Goal: Task Accomplishment & Management: Manage account settings

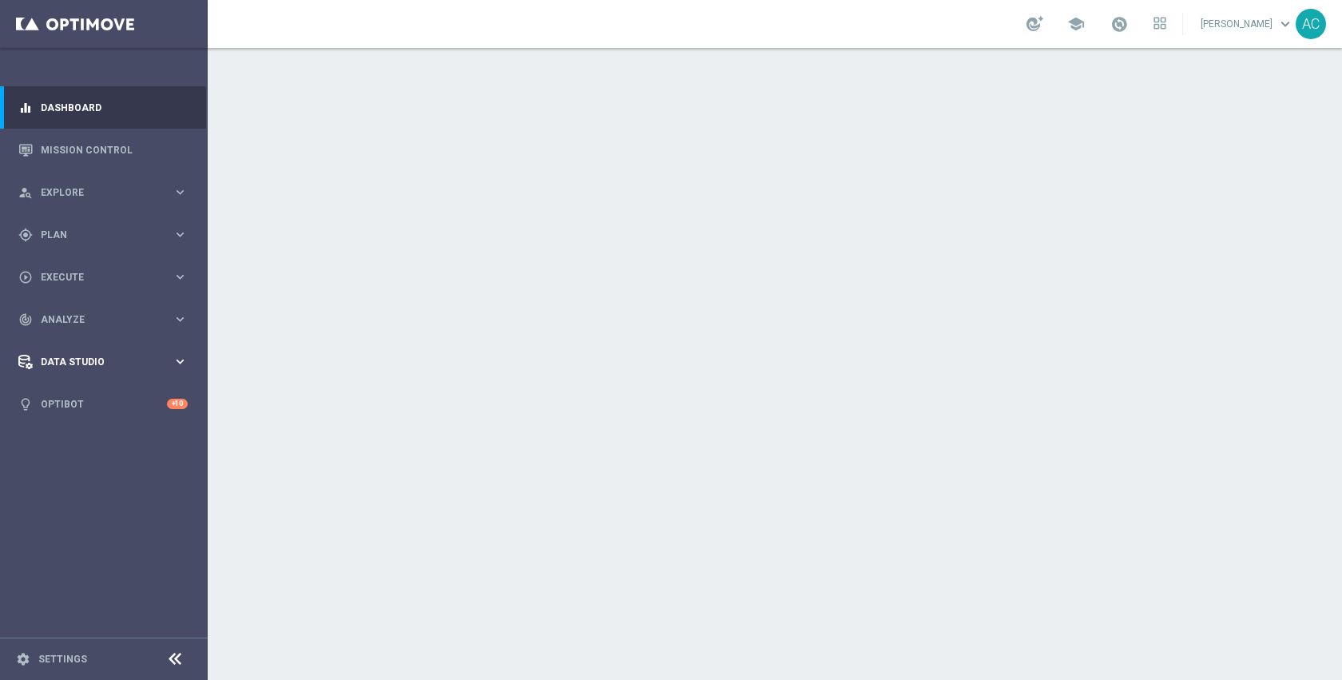
click at [96, 361] on span "Data Studio" at bounding box center [107, 362] width 132 height 10
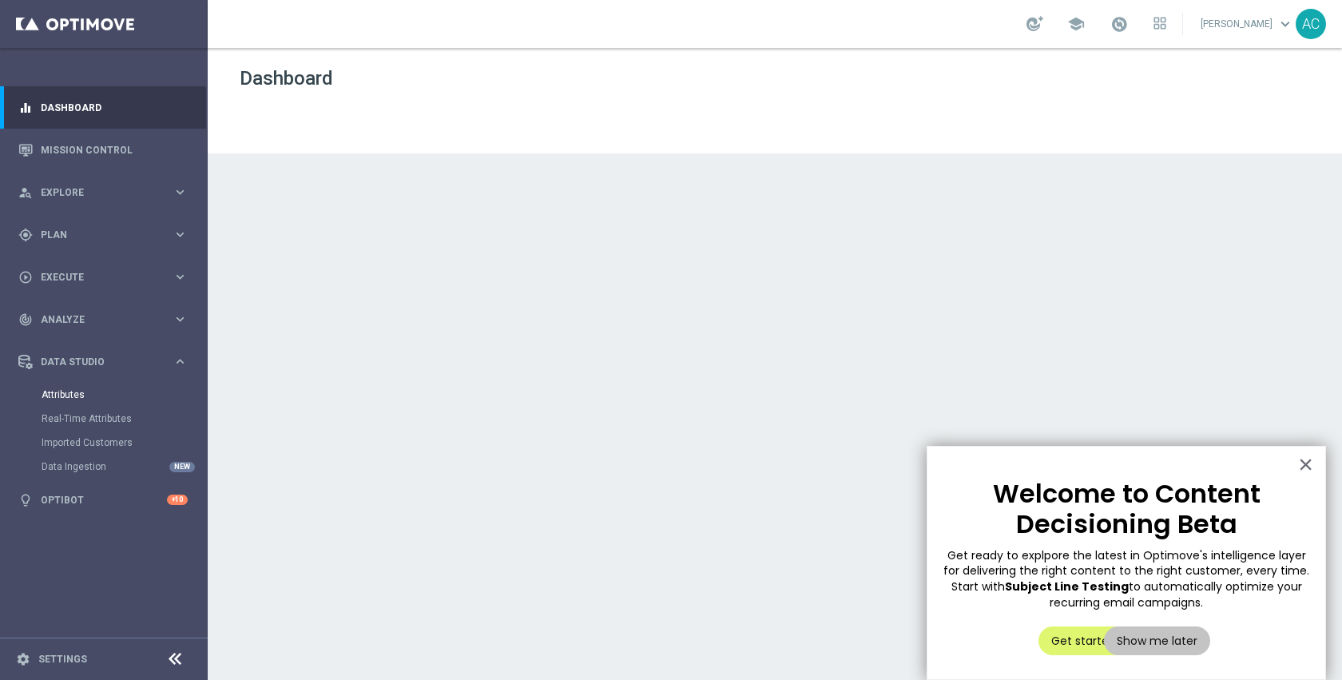
click at [81, 395] on link "Attributes" at bounding box center [104, 394] width 125 height 13
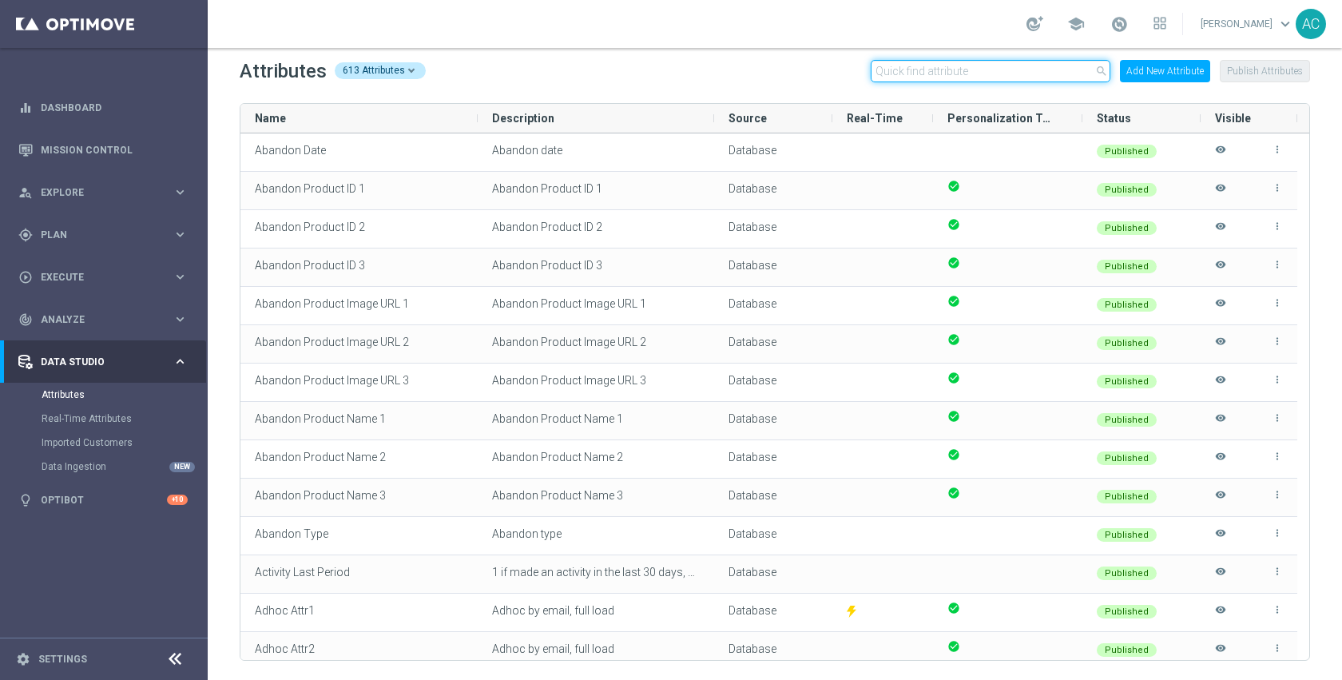
click at [965, 78] on input "text" at bounding box center [991, 71] width 240 height 22
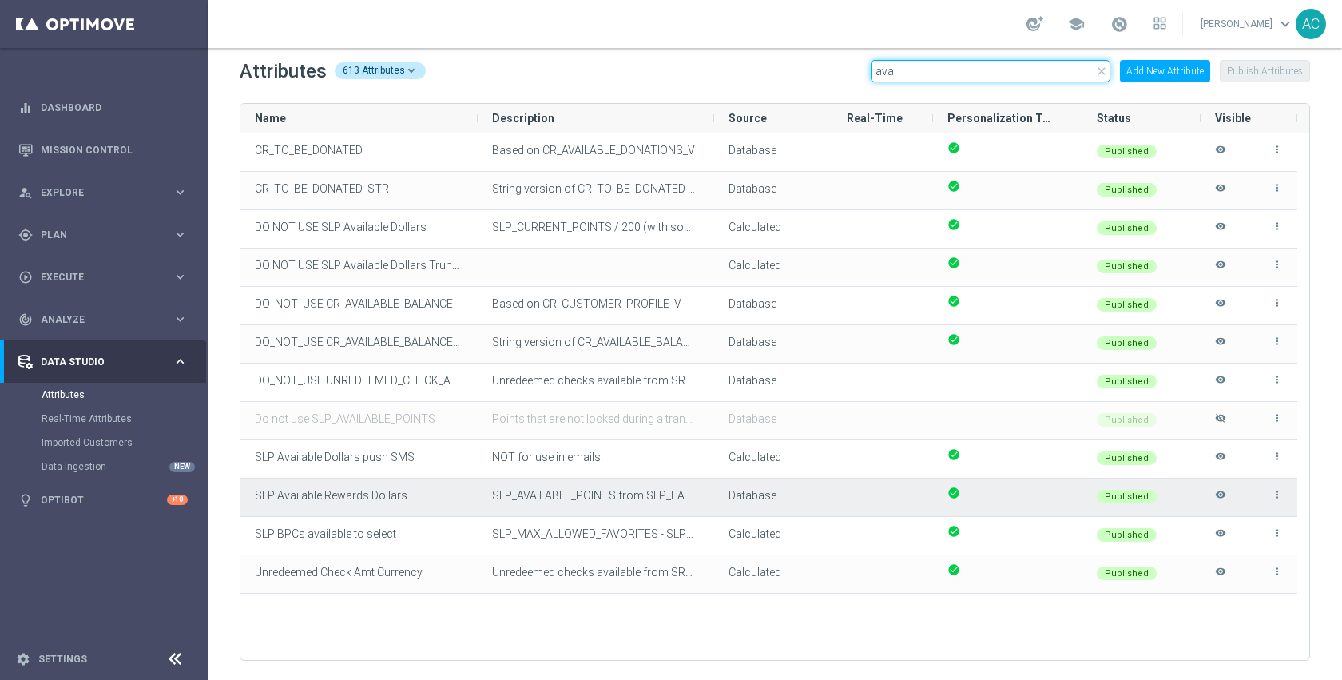
type input "ava"
click at [1277, 493] on icon "more_vert" at bounding box center [1277, 494] width 11 height 11
click at [1260, 482] on li "edit Edit" at bounding box center [1242, 488] width 64 height 22
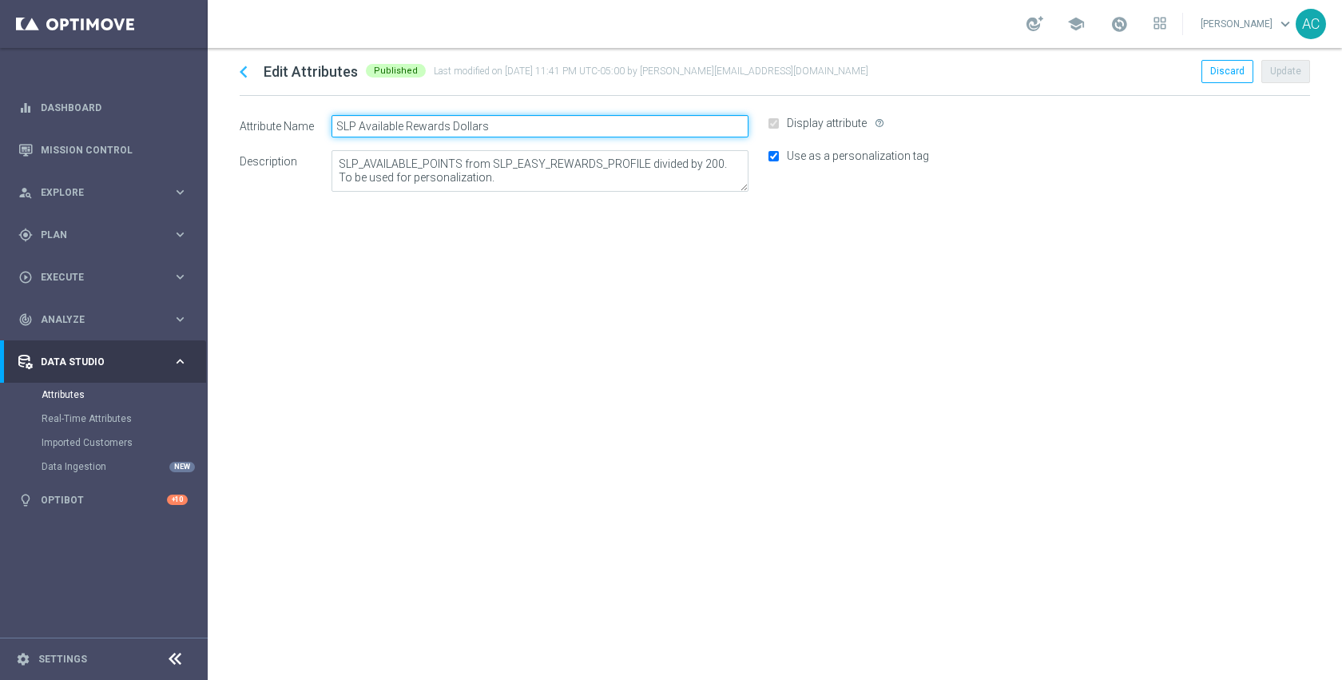
click at [493, 125] on input "SLP Available Rewards Dollars" at bounding box center [539, 126] width 417 height 22
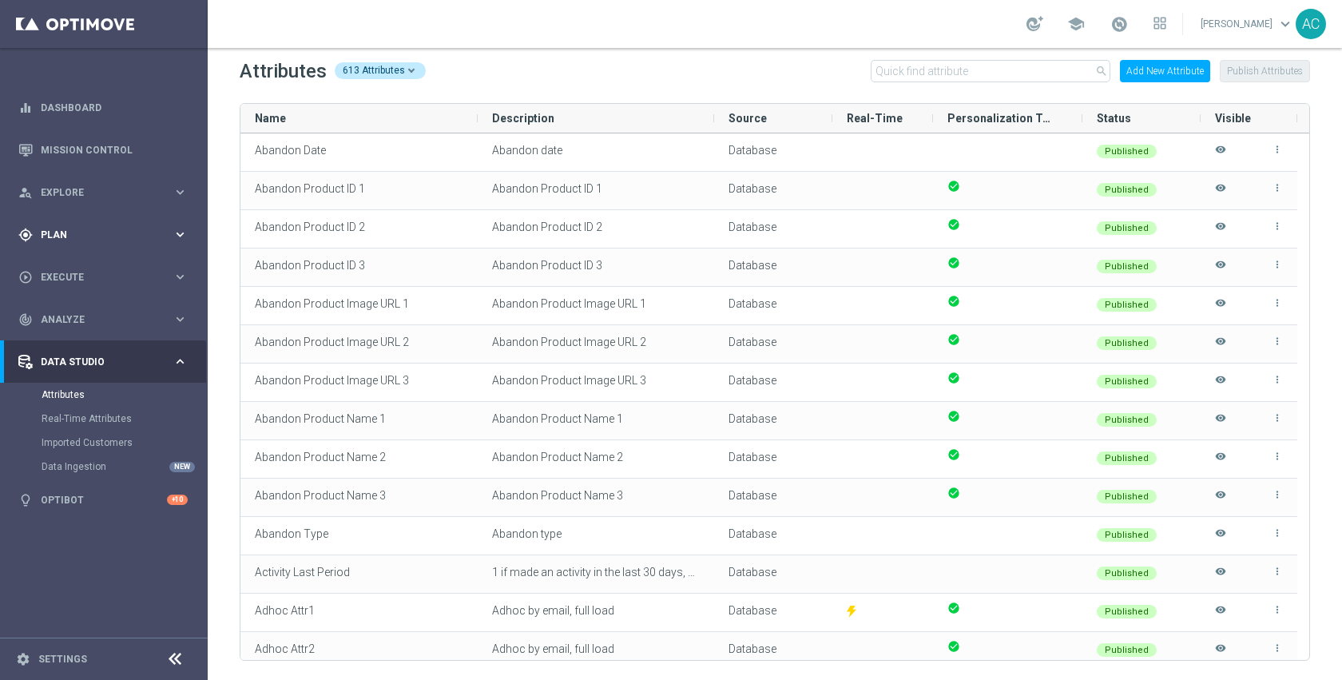
click at [60, 236] on span "Plan" at bounding box center [107, 235] width 132 height 10
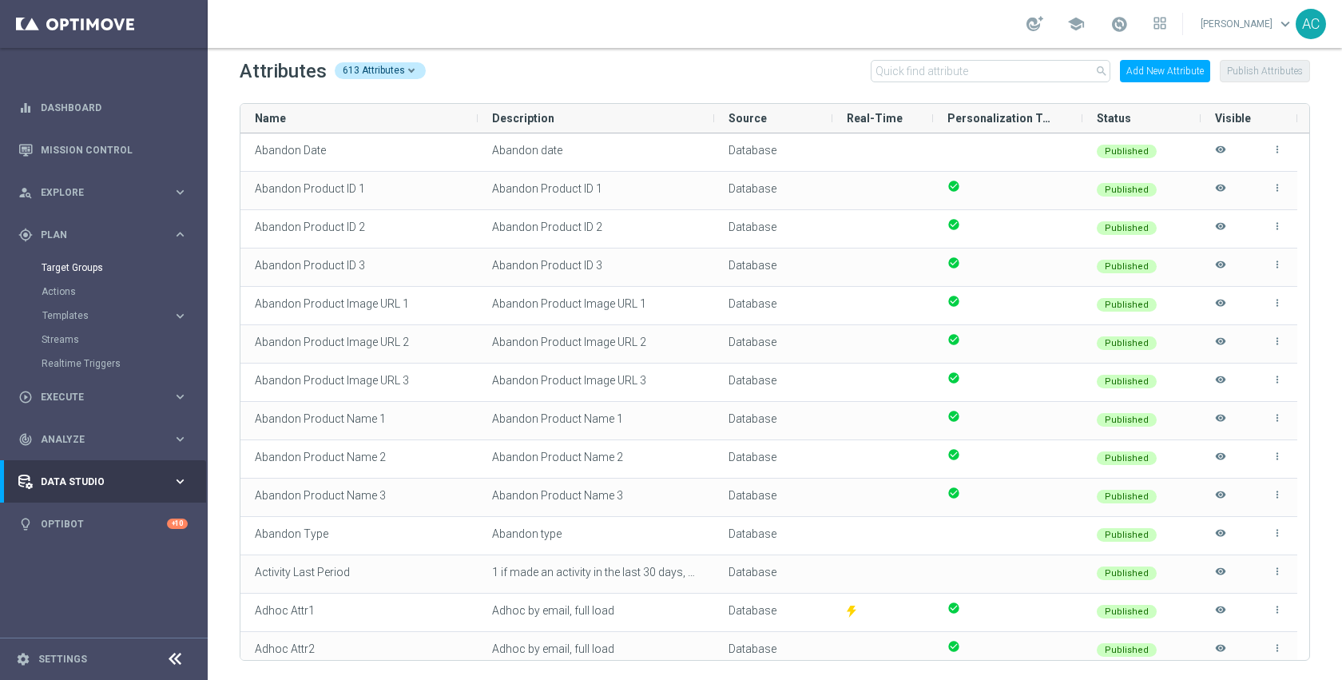
click at [65, 269] on link "Target Groups" at bounding box center [104, 267] width 125 height 13
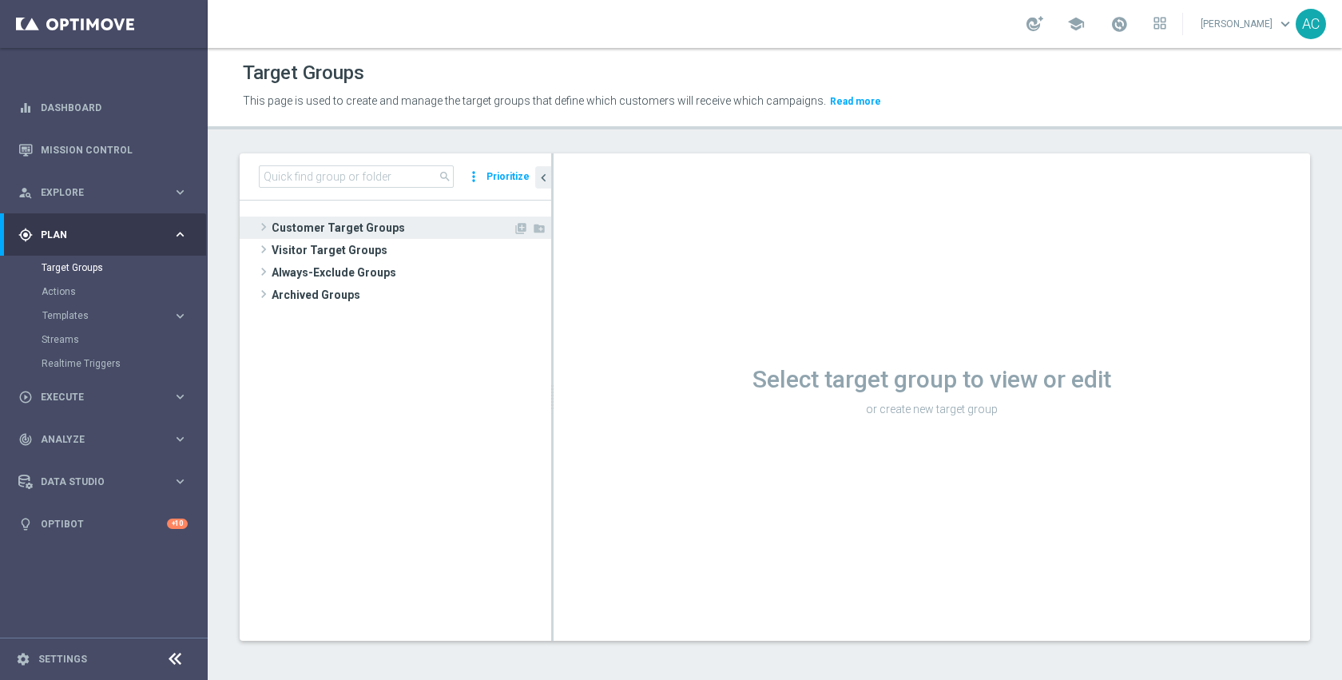
click at [359, 218] on span "Customer Target Groups" at bounding box center [392, 227] width 241 height 22
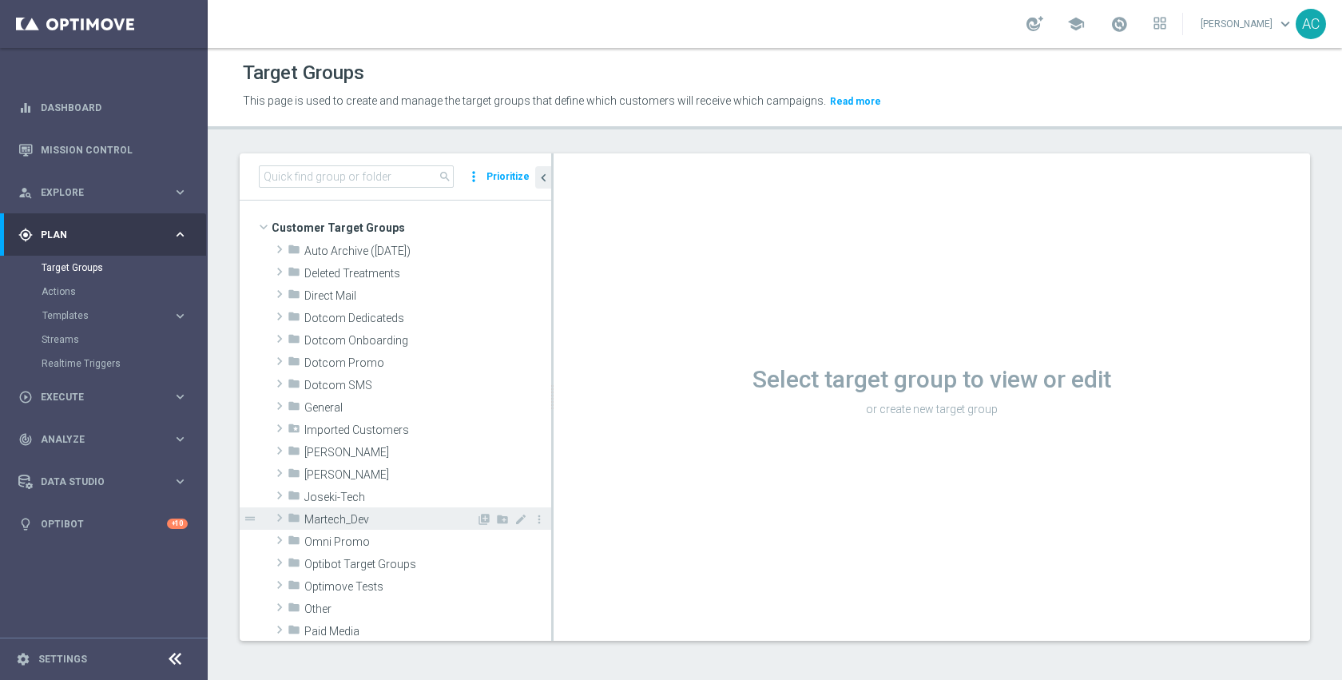
click at [363, 507] on div "folder Martech_Dev" at bounding box center [382, 518] width 188 height 22
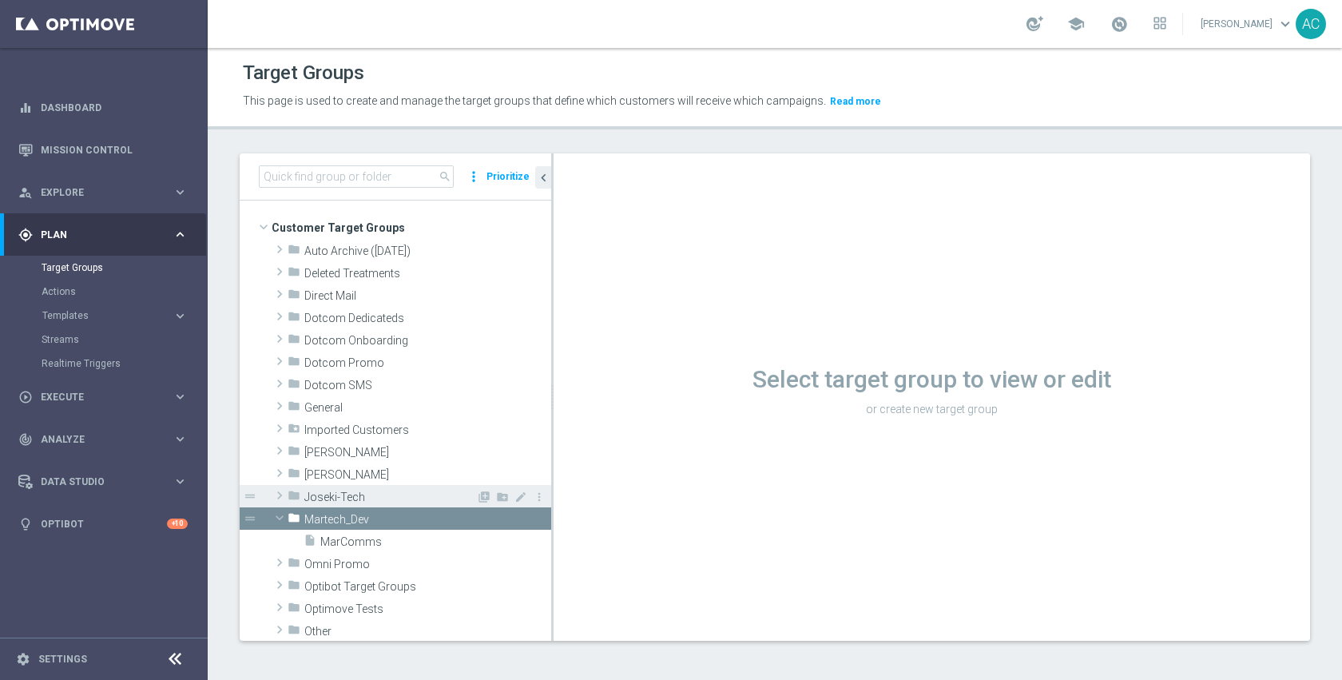
click at [367, 497] on span "Joseki-Tech" at bounding box center [390, 497] width 172 height 14
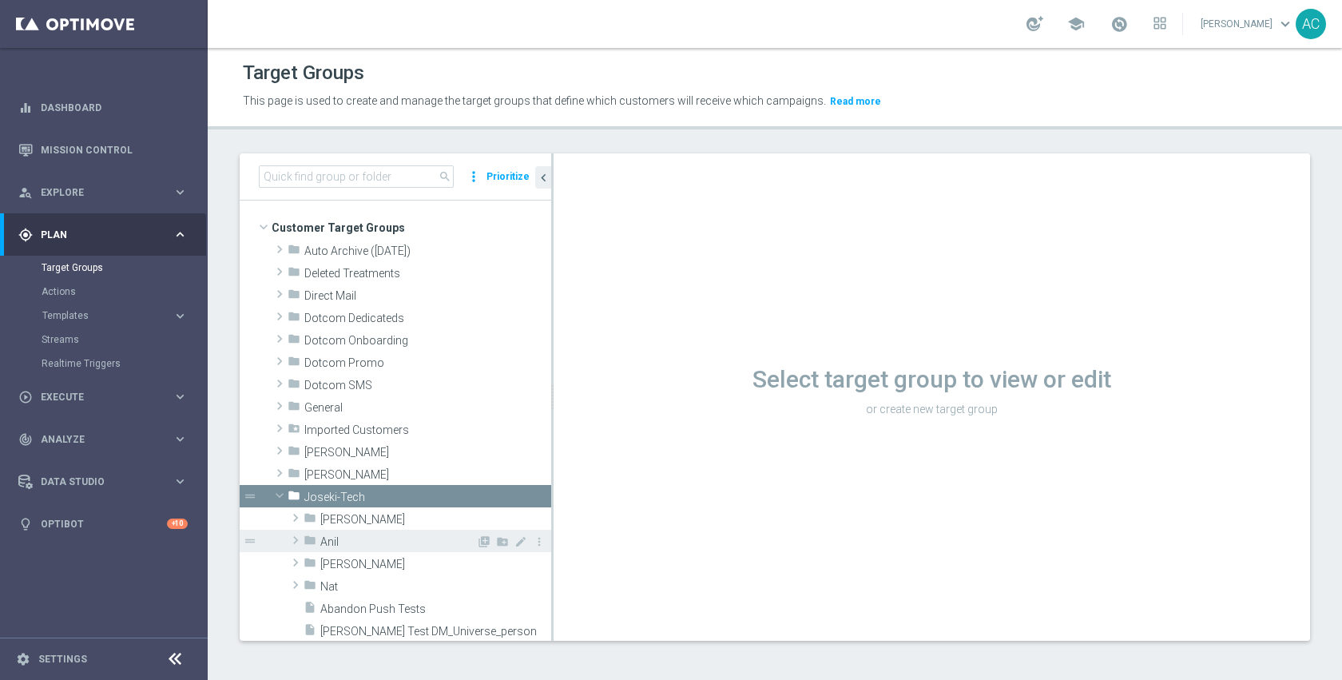
click at [372, 535] on span "Anil" at bounding box center [398, 542] width 156 height 14
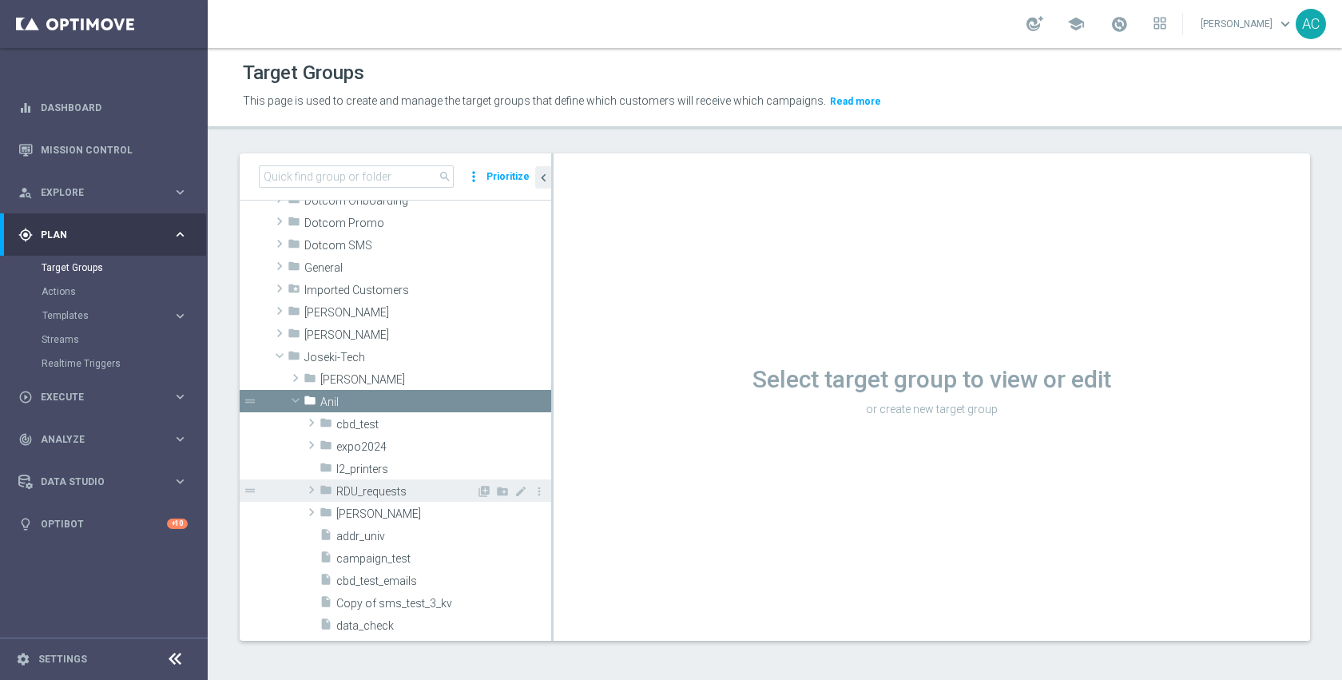
scroll to position [141, 0]
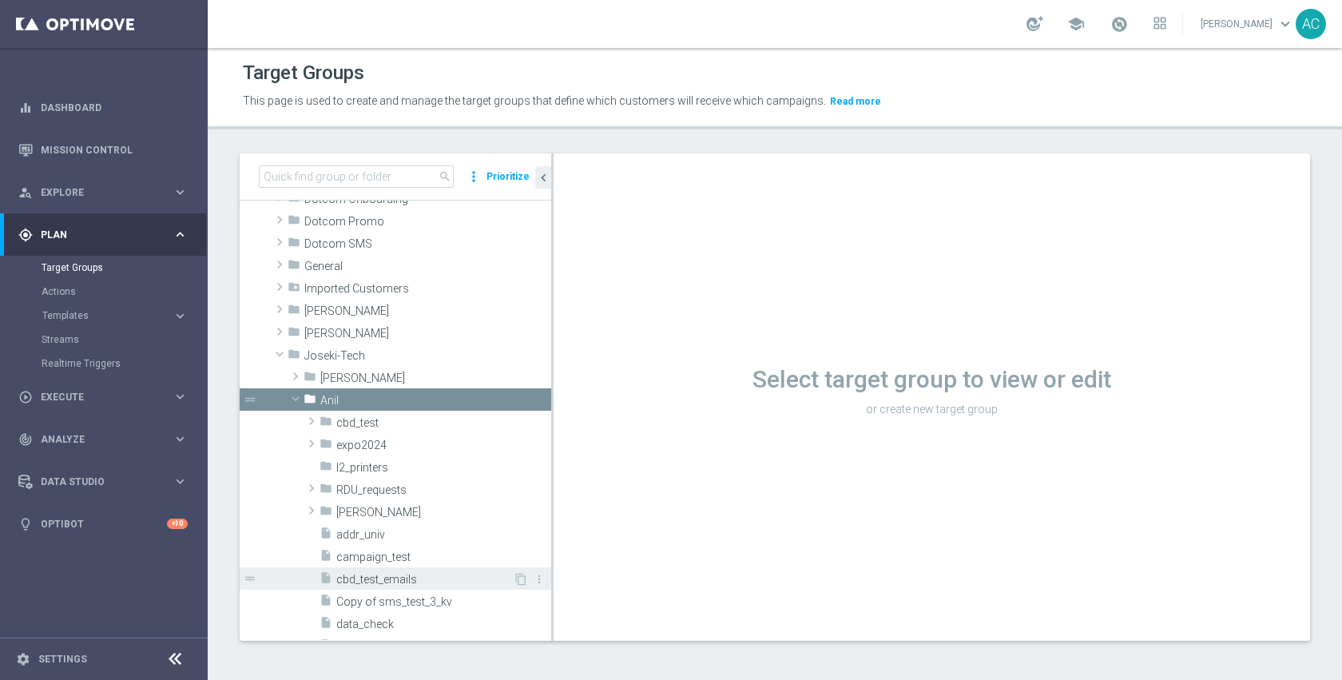
click at [392, 567] on div "insert_drive_file cbd_test_emails" at bounding box center [415, 578] width 193 height 22
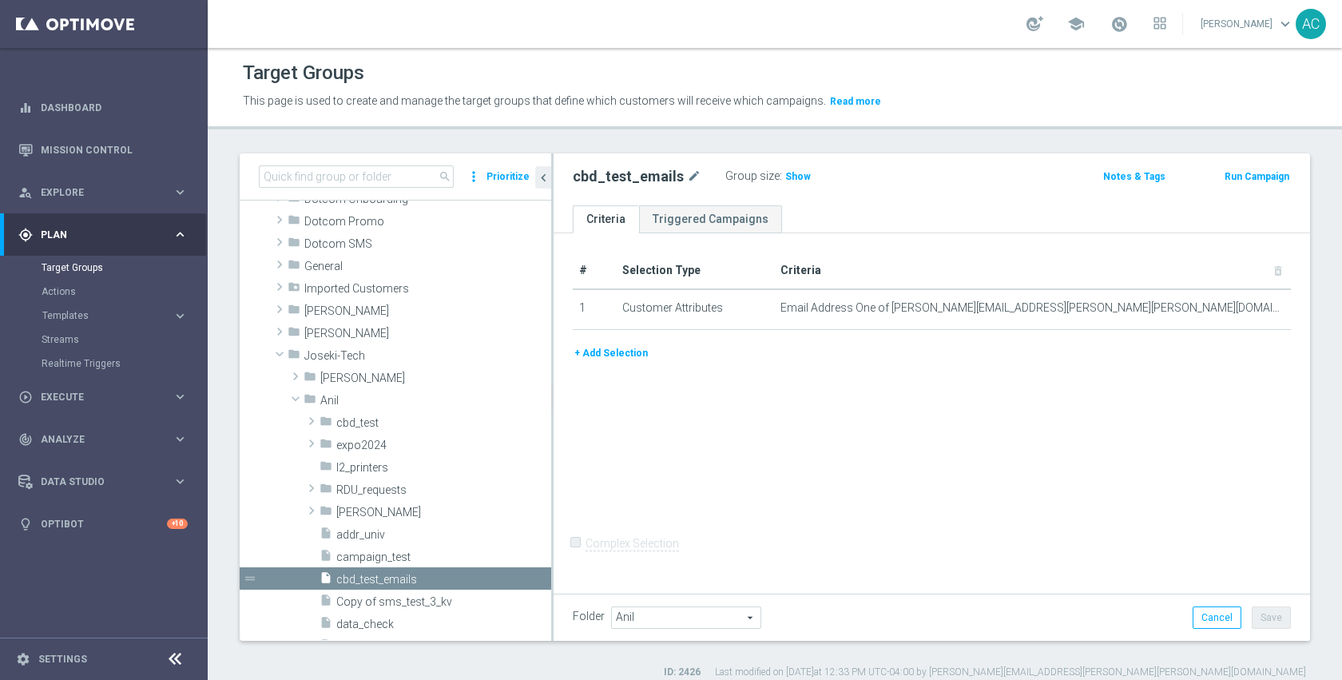
click at [617, 360] on button "+ Add Selection" at bounding box center [611, 353] width 77 height 18
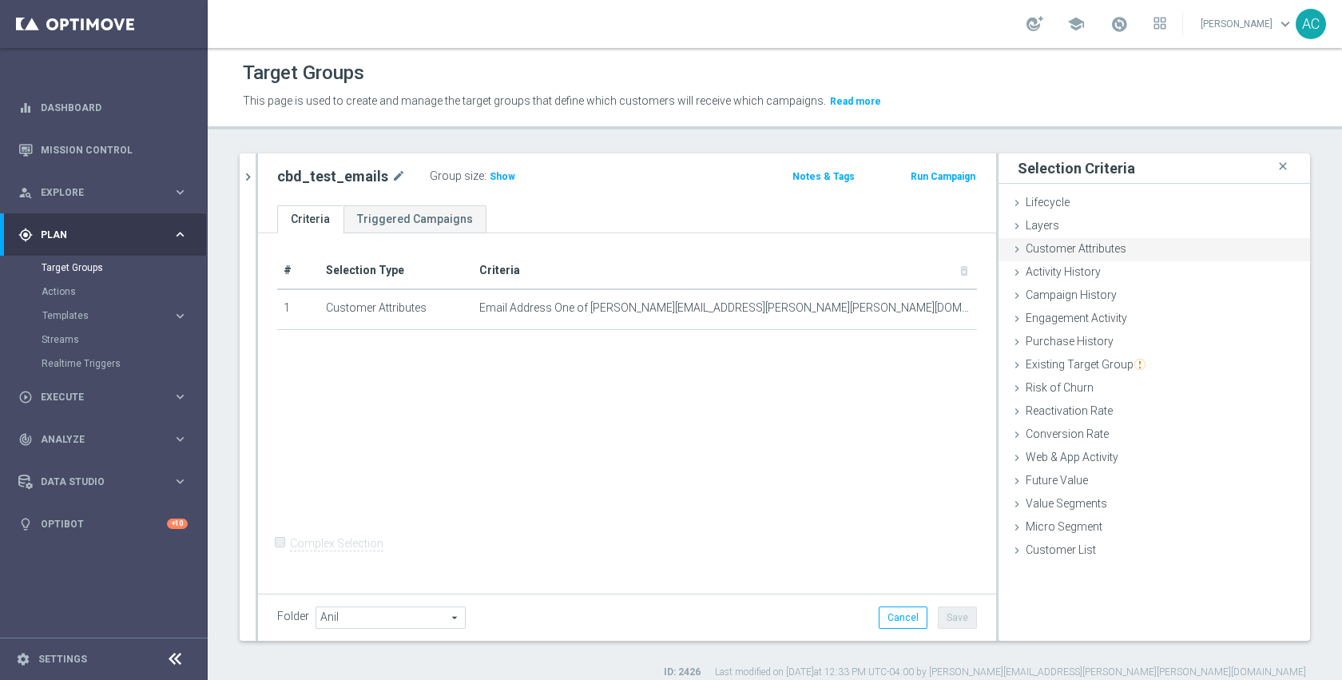
click at [1114, 247] on div "Customer Attributes done" at bounding box center [1153, 250] width 311 height 24
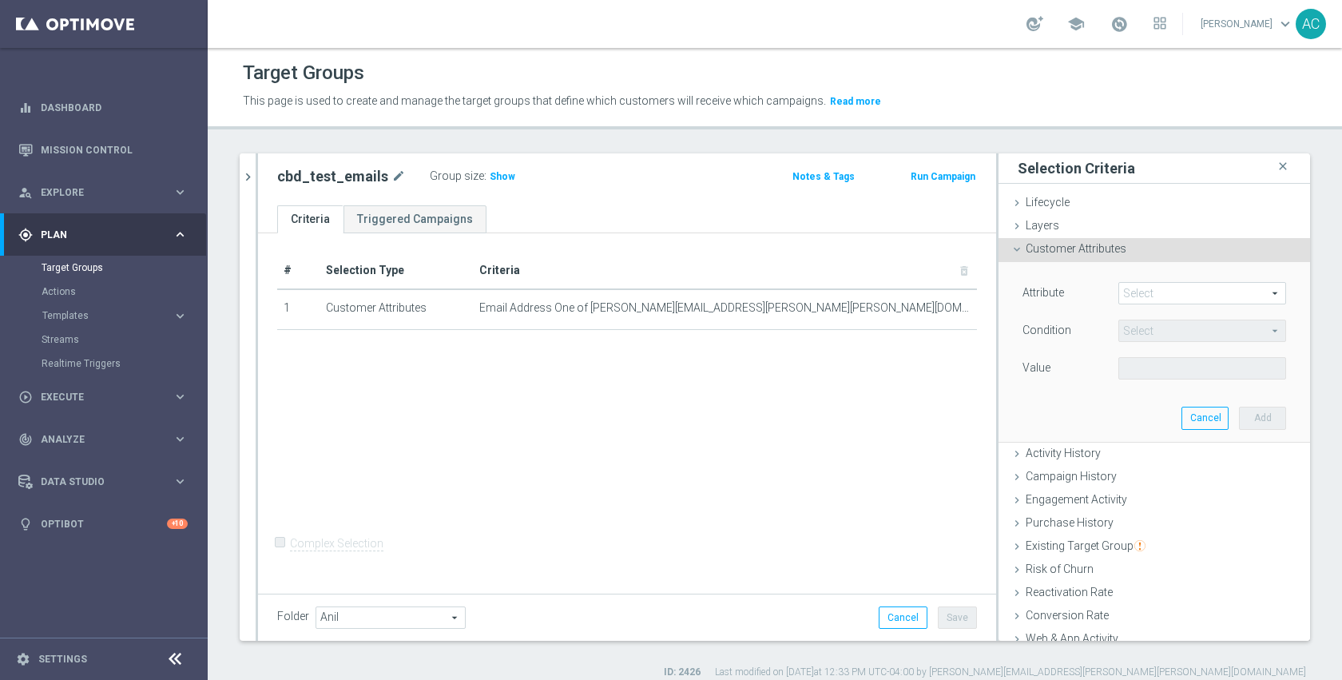
click at [1129, 295] on span at bounding box center [1202, 293] width 166 height 21
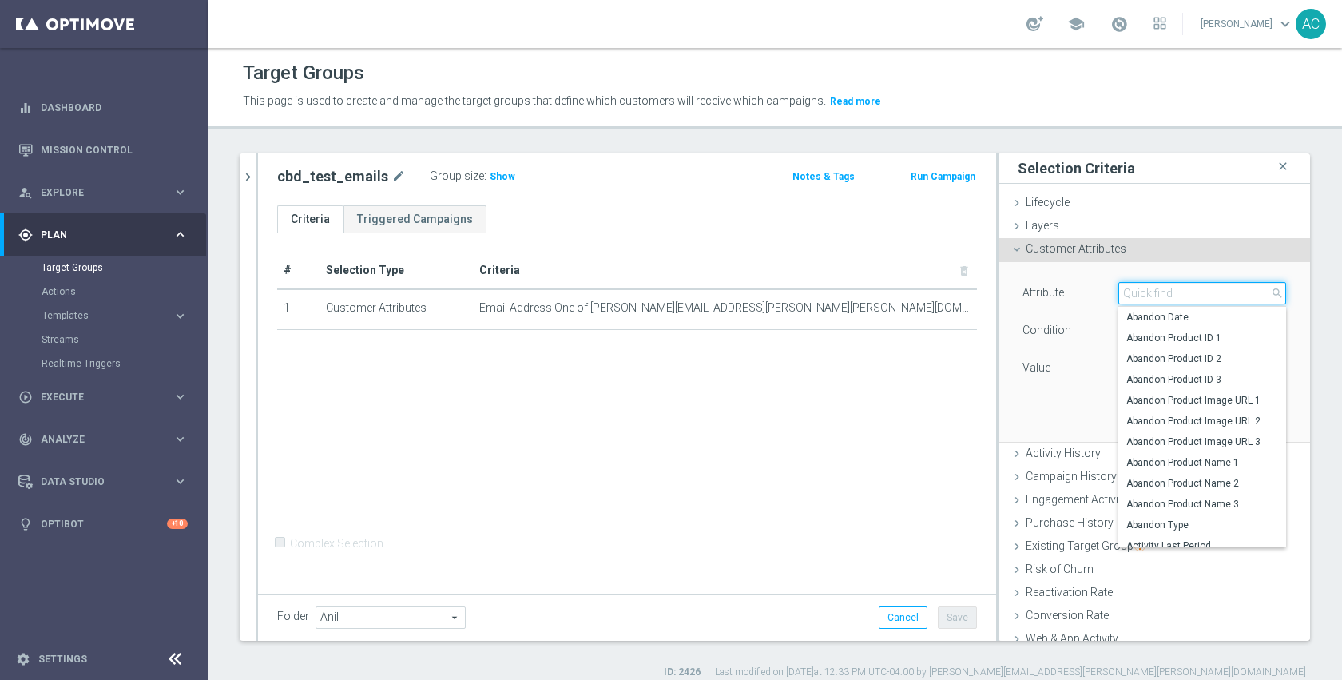
click at [1129, 295] on input "search" at bounding box center [1202, 293] width 168 height 22
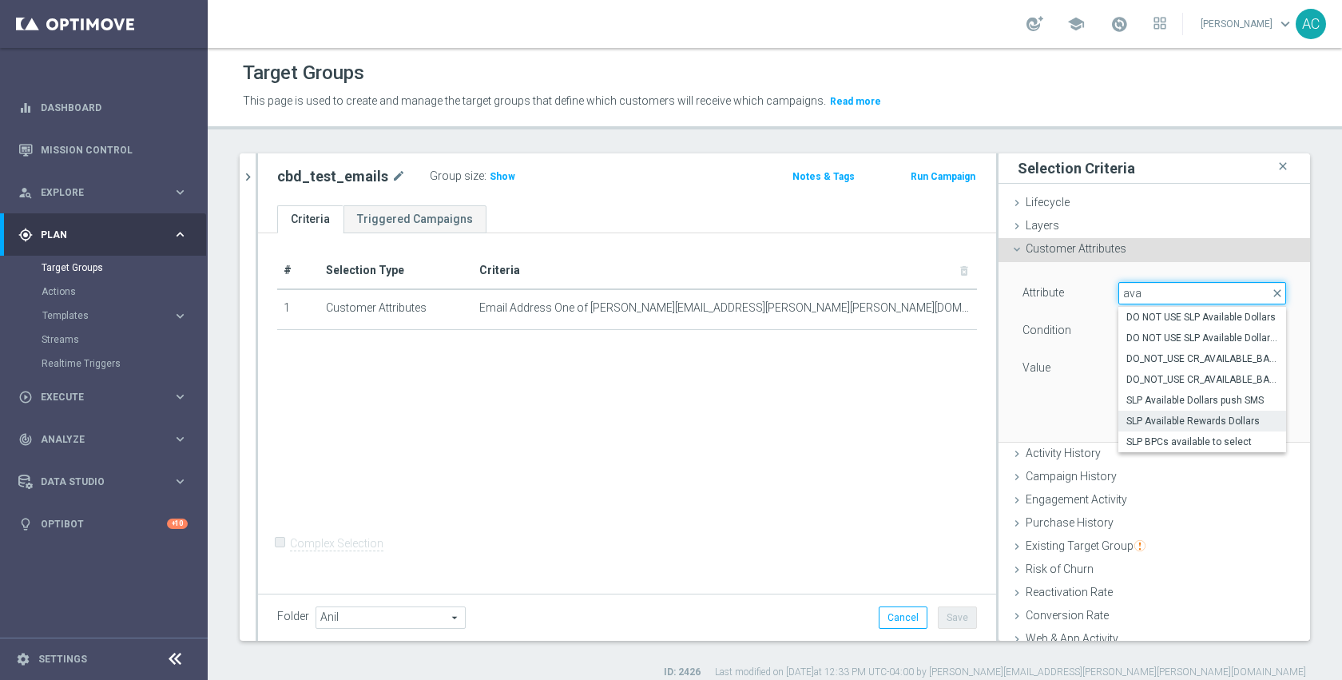
type input "ava"
click at [1174, 423] on span "SLP Available Rewards Dollars" at bounding box center [1202, 421] width 152 height 13
type input "SLP Available Rewards Dollars"
type input "="
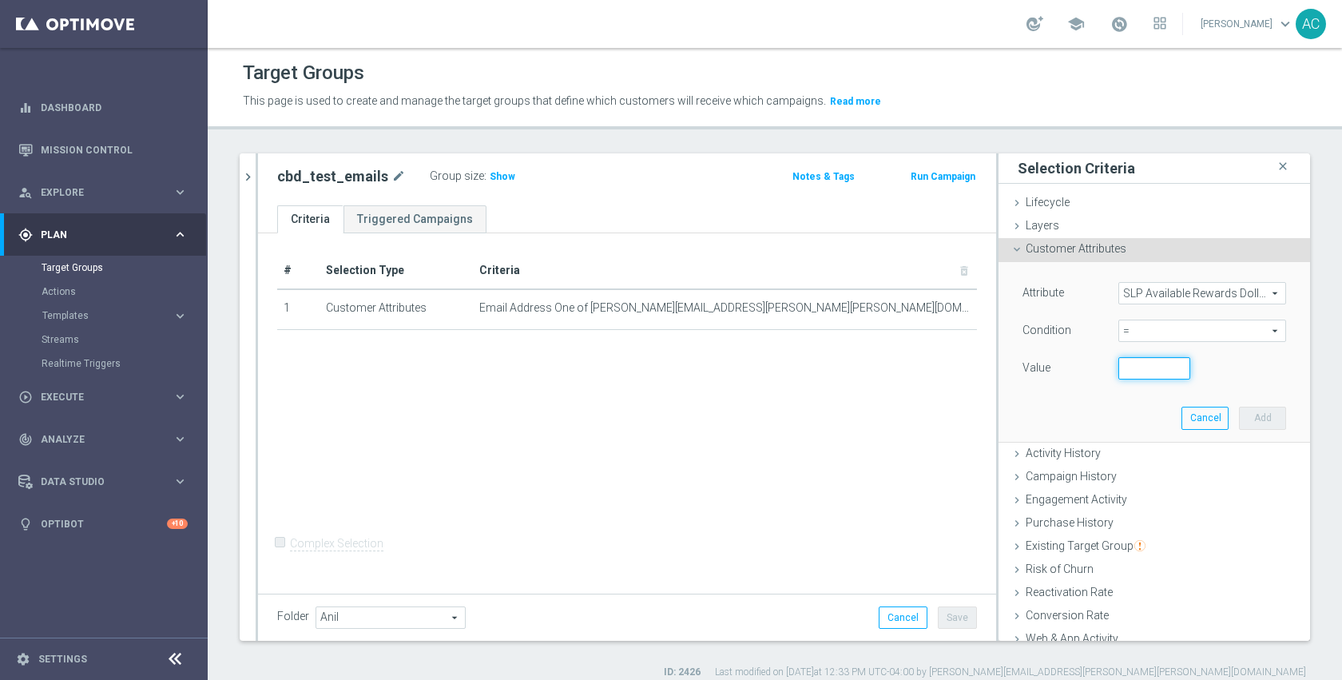
click at [1124, 367] on input "number" at bounding box center [1154, 368] width 72 height 22
